Goal: Information Seeking & Learning: Learn about a topic

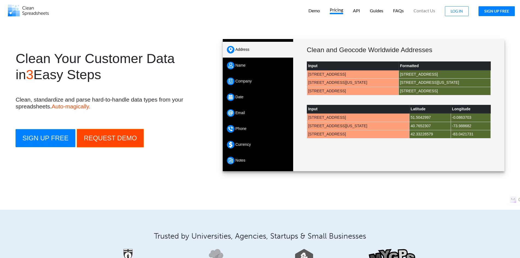
click at [335, 10] on p "Pricing" at bounding box center [335, 10] width 13 height 7
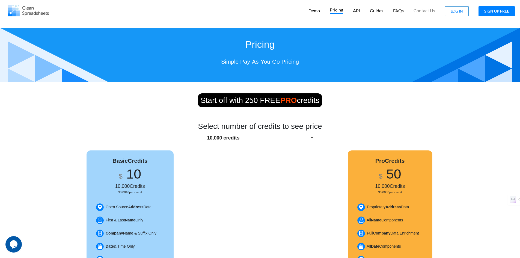
click at [28, 10] on img at bounding box center [28, 11] width 41 height 12
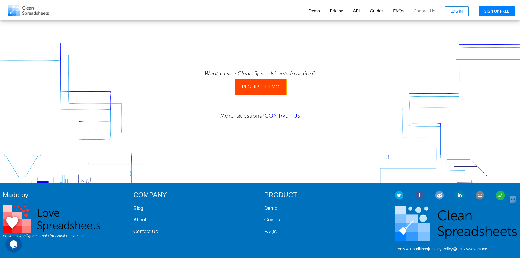
scroll to position [2266, 0]
